Goal: Task Accomplishment & Management: Manage account settings

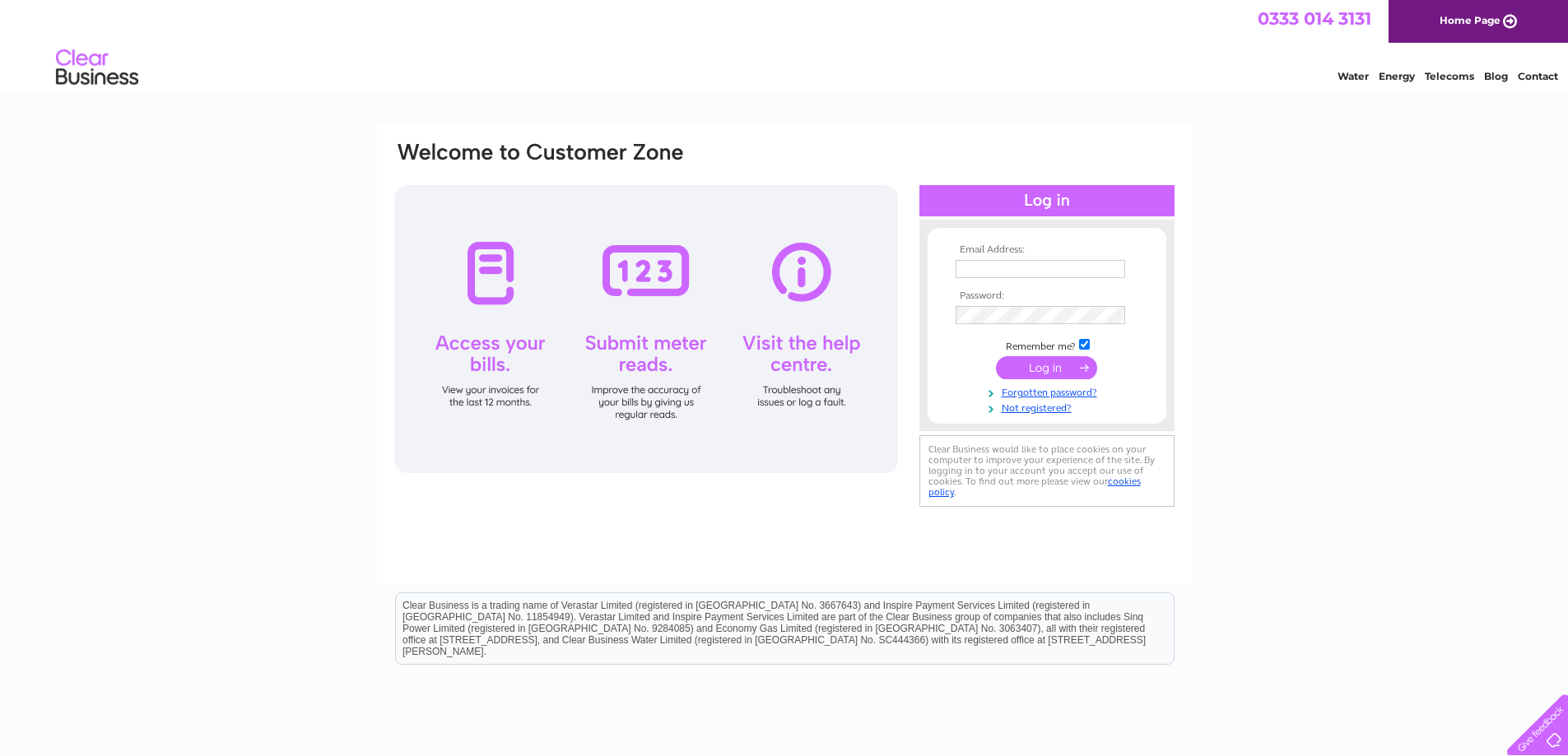
type input "kay@kudosaudio.com"
click at [1031, 368] on input "submit" at bounding box center [1046, 368] width 101 height 23
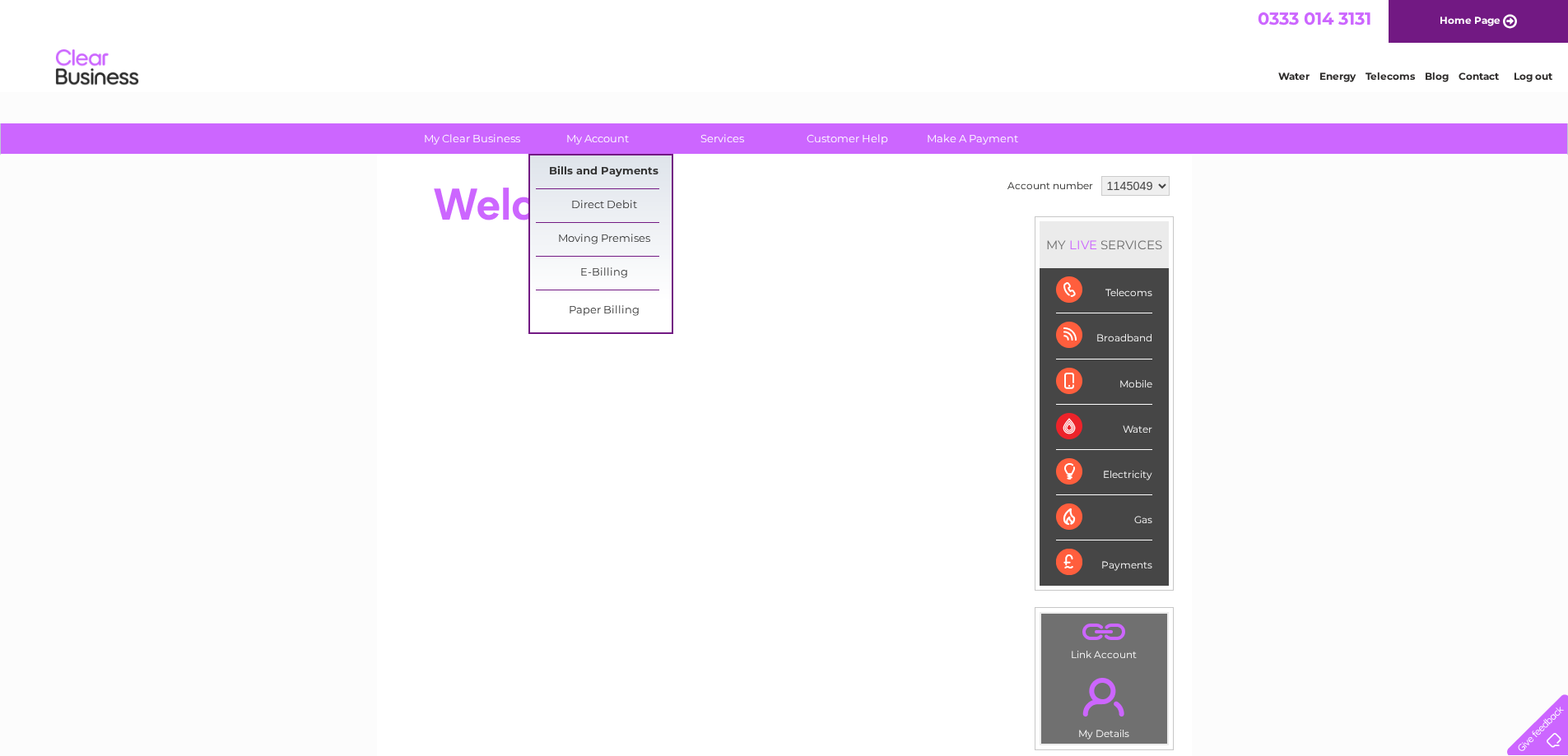
click at [625, 171] on link "Bills and Payments" at bounding box center [604, 172] width 136 height 33
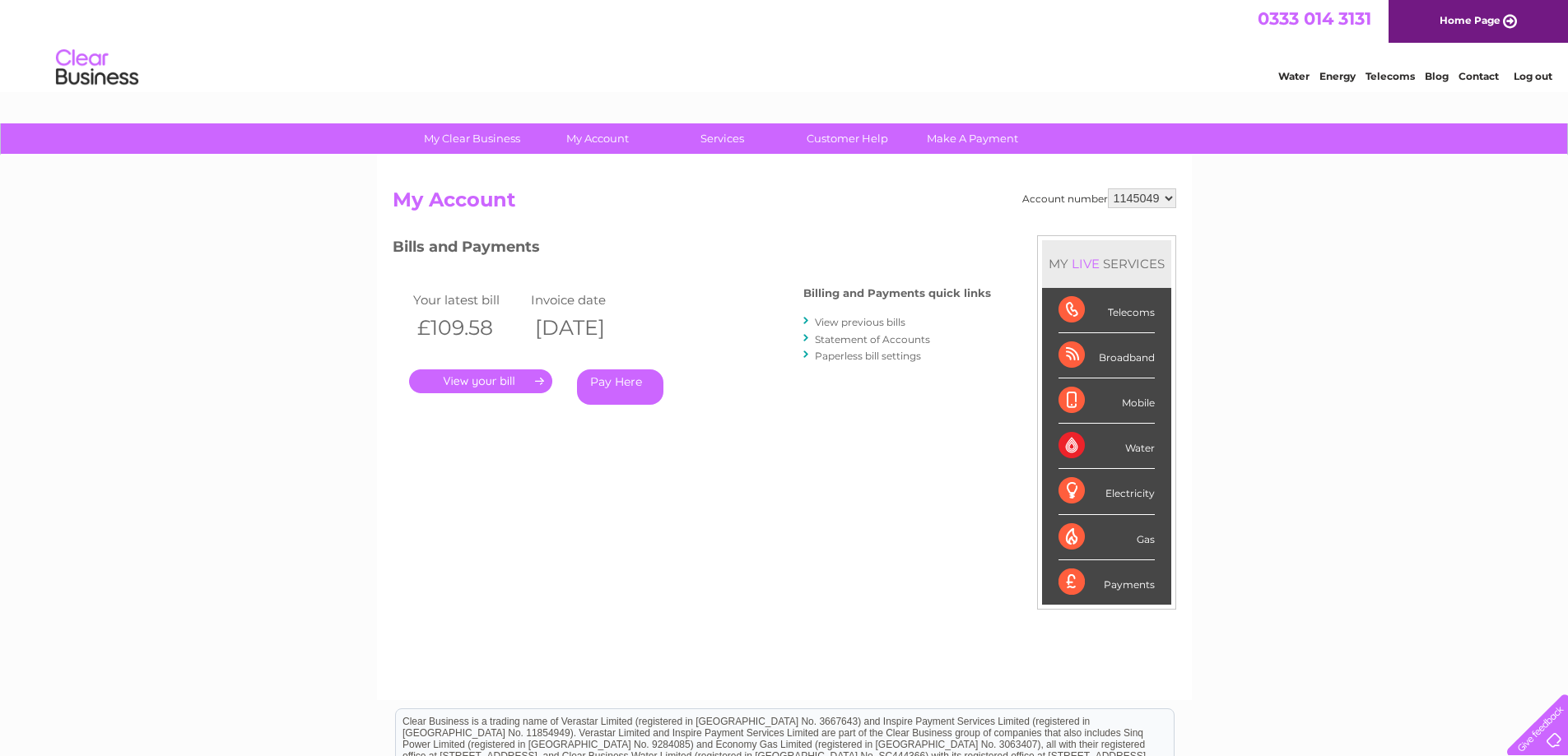
click at [499, 377] on link "." at bounding box center [481, 381] width 143 height 24
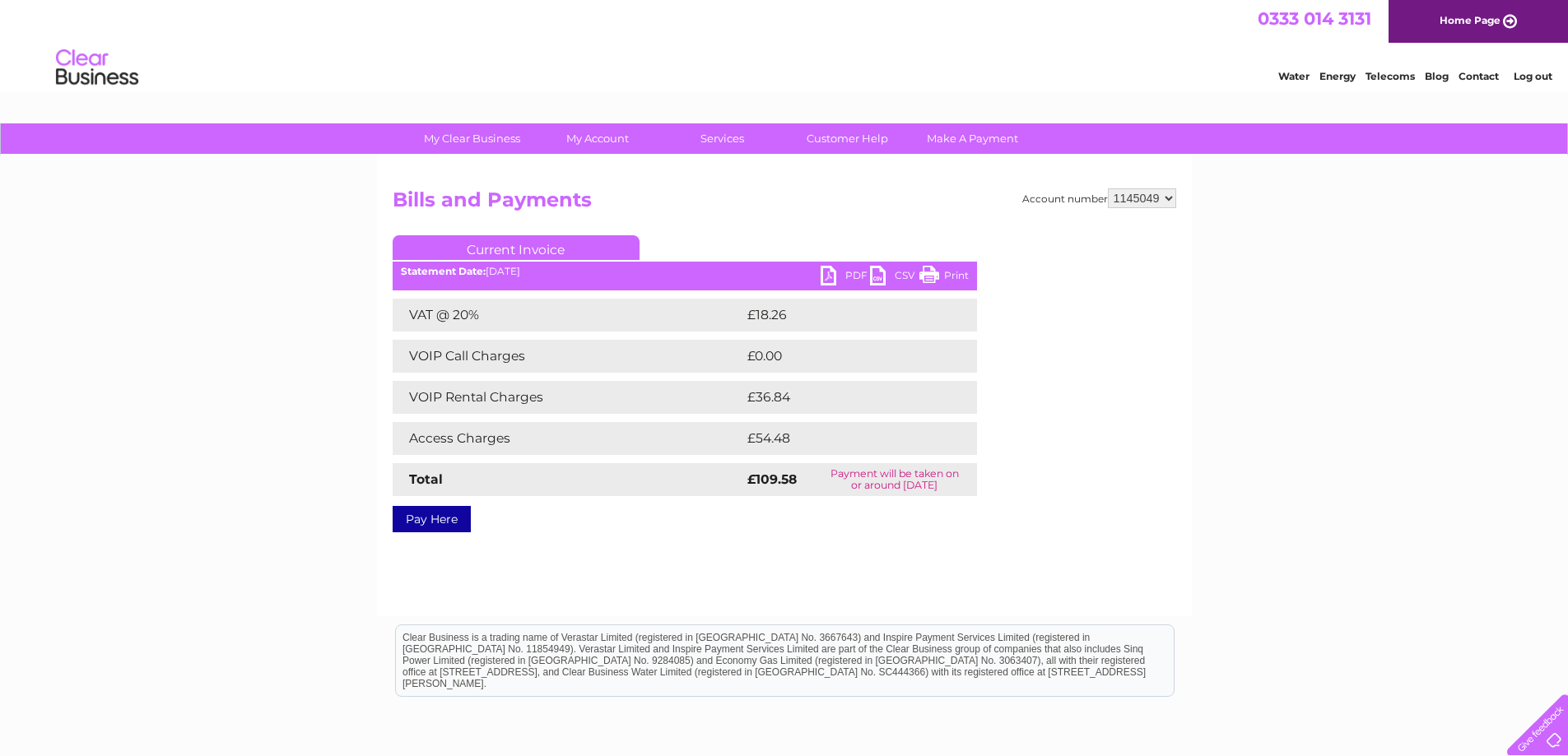
click at [929, 275] on link "Print" at bounding box center [944, 277] width 50 height 24
click at [1531, 75] on link "Log out" at bounding box center [1533, 76] width 38 height 12
